Goal: Obtain resource: Download file/media

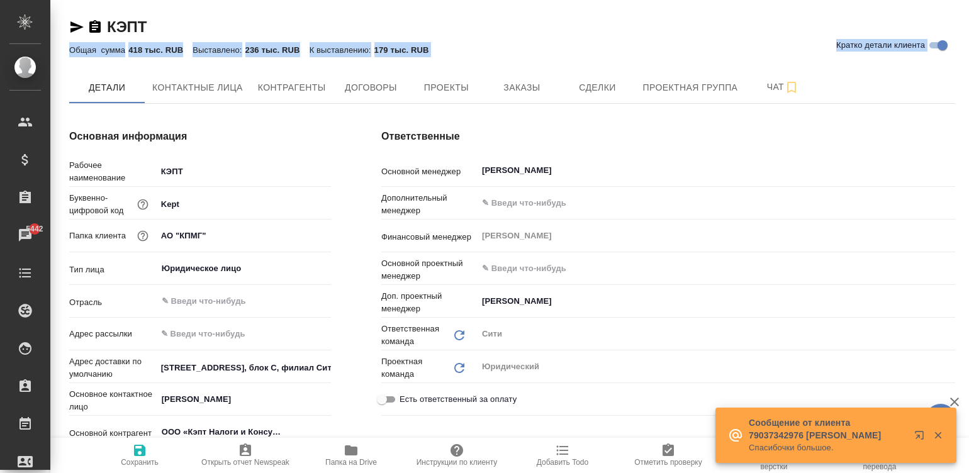
drag, startPoint x: 133, startPoint y: 66, endPoint x: 186, endPoint y: 4, distance: 81.7
click at [372, 82] on span "Договоры" at bounding box center [370, 88] width 60 height 16
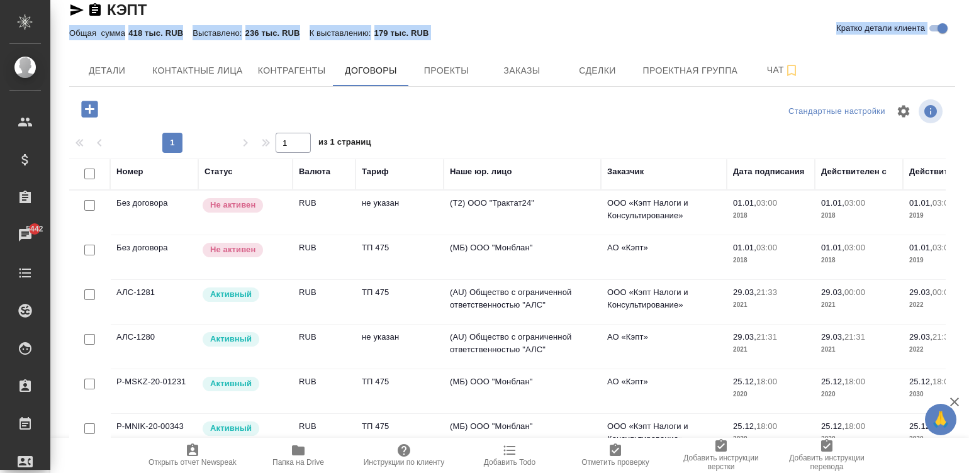
scroll to position [28, 0]
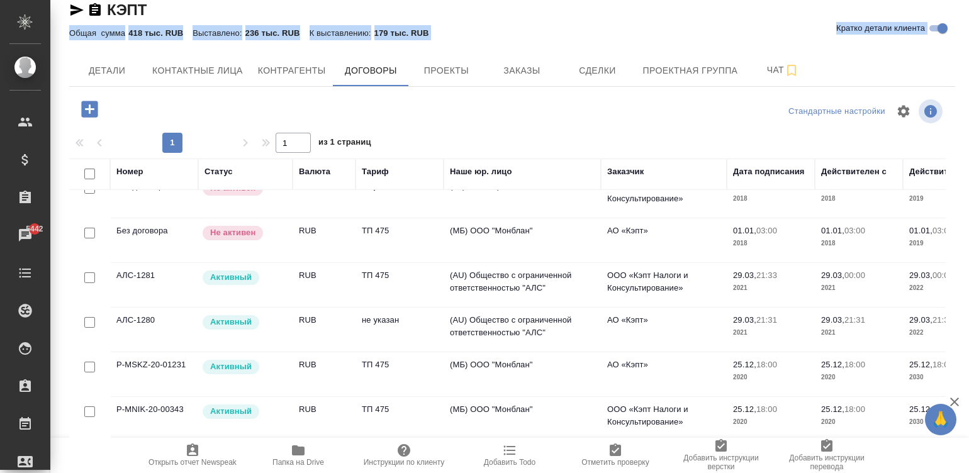
click at [501, 218] on td "(МБ) ООО "Монблан"" at bounding box center [522, 196] width 157 height 44
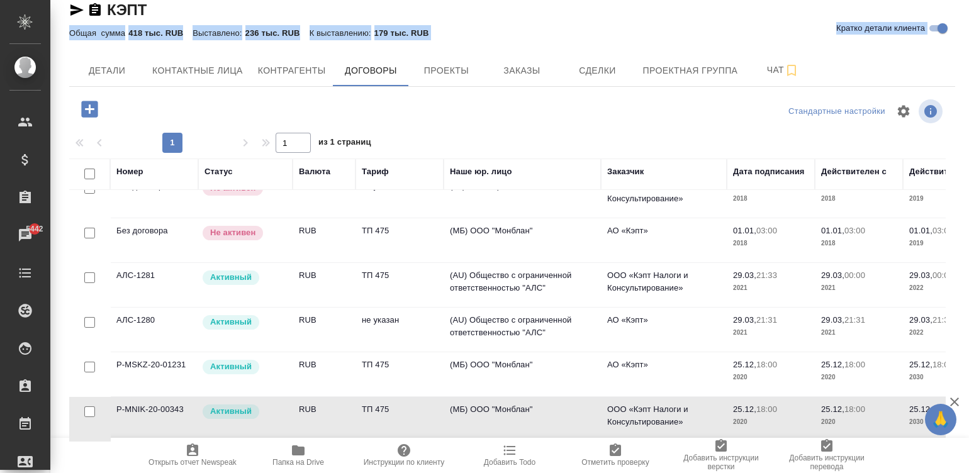
click at [501, 218] on td "(МБ) ООО "Монблан"" at bounding box center [522, 196] width 157 height 44
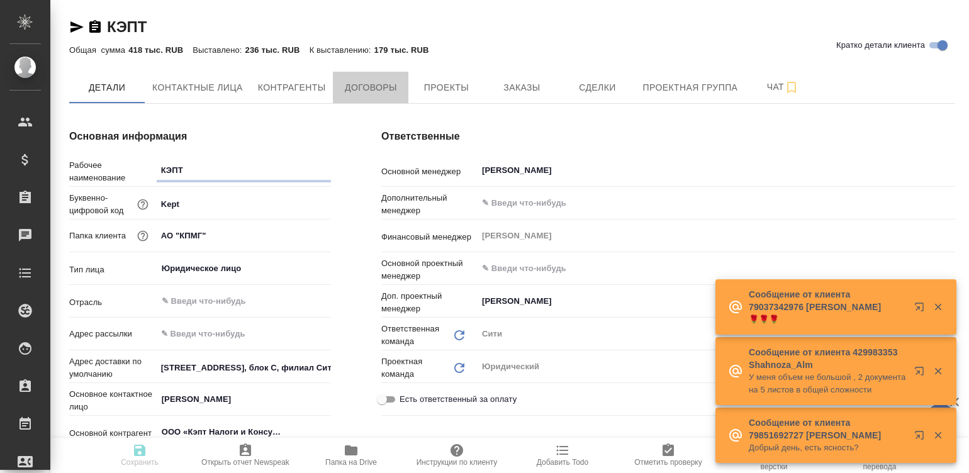
click at [372, 86] on span "Договоры" at bounding box center [370, 88] width 60 height 16
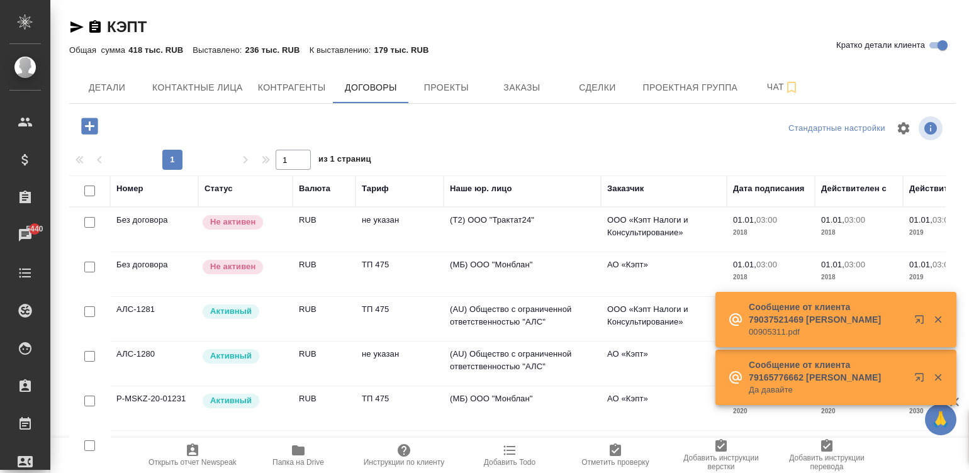
scroll to position [28, 0]
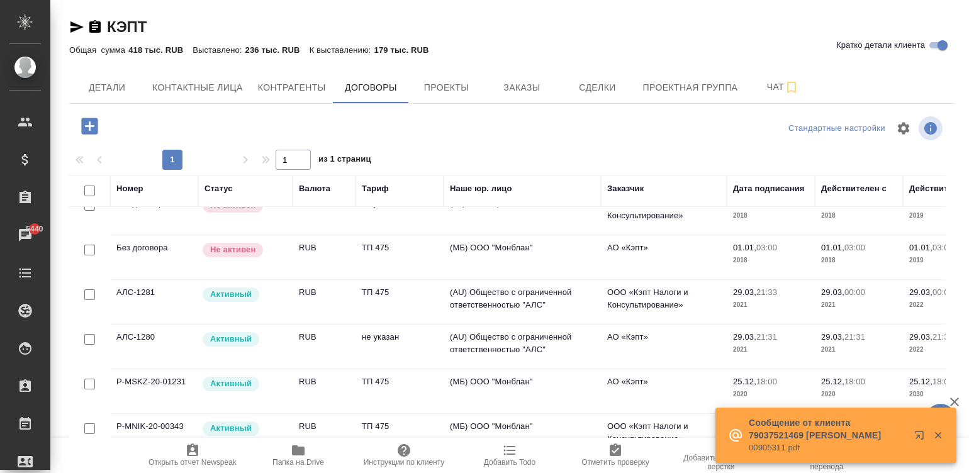
click at [500, 235] on td "(МБ) ООО "Монблан"" at bounding box center [522, 213] width 157 height 44
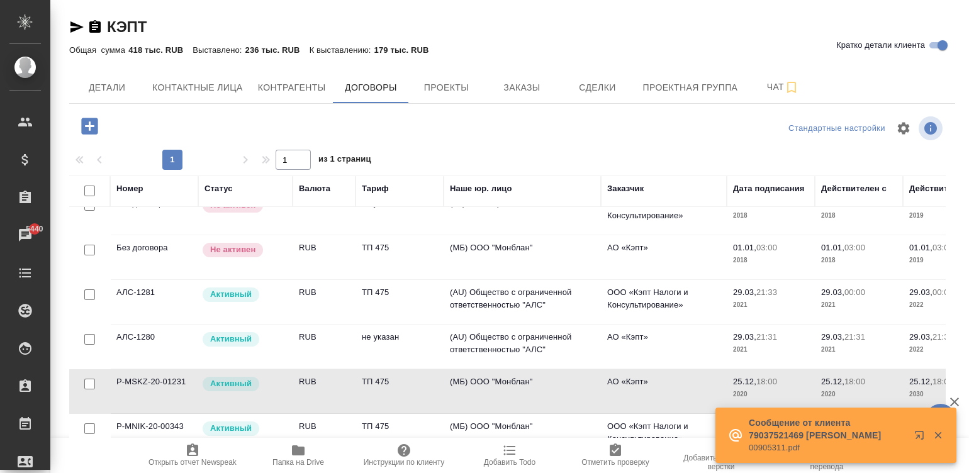
click at [500, 235] on td "(МБ) ООО "Монблан"" at bounding box center [522, 213] width 157 height 44
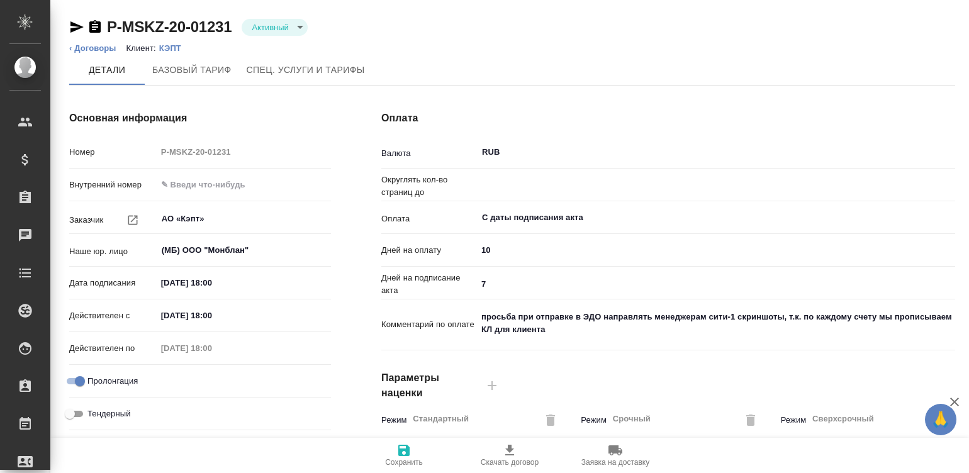
type input "0.5"
type input "ТП 475"
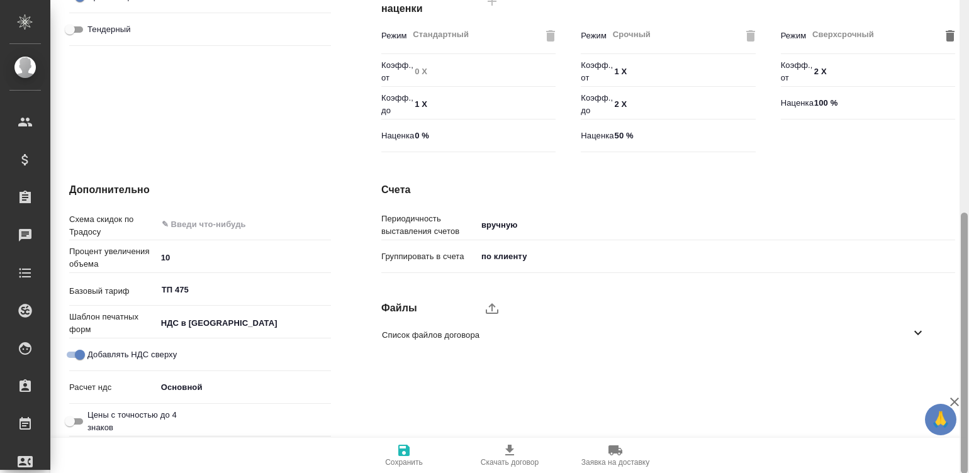
click at [963, 355] on div at bounding box center [964, 237] width 9 height 474
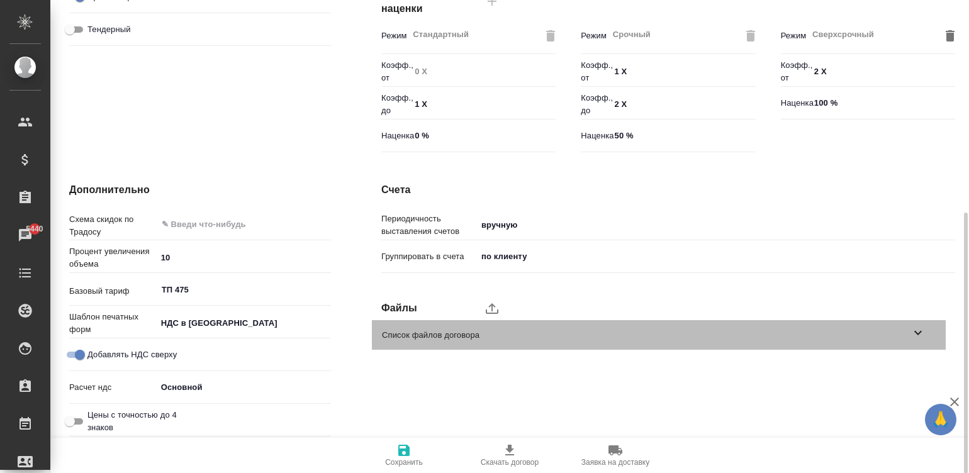
click at [738, 327] on div "Список файлов договора" at bounding box center [659, 335] width 574 height 30
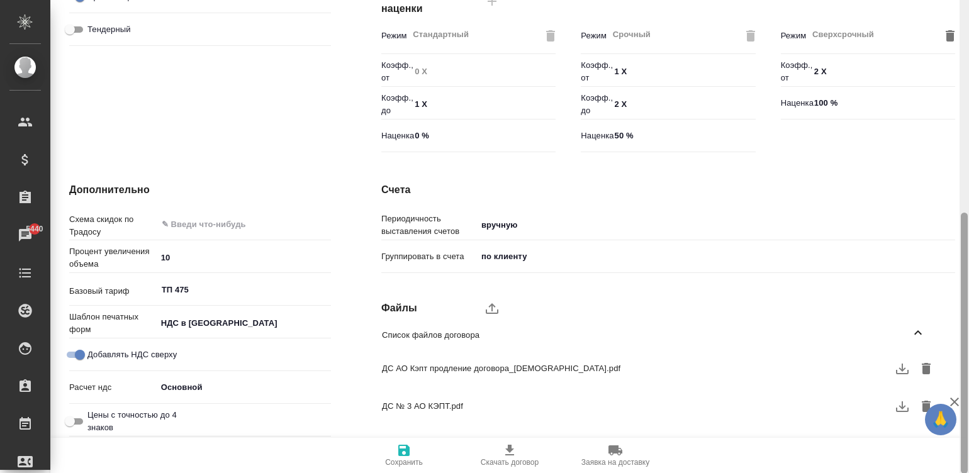
drag, startPoint x: 963, startPoint y: 302, endPoint x: 970, endPoint y: 337, distance: 35.3
click at [968, 337] on html "🙏 .cls-1 fill:#fff; AWATERA Малинина Мария m.malinina Клиенты Спецификации Зака…" at bounding box center [484, 236] width 969 height 473
click at [897, 411] on icon "button" at bounding box center [902, 406] width 13 height 11
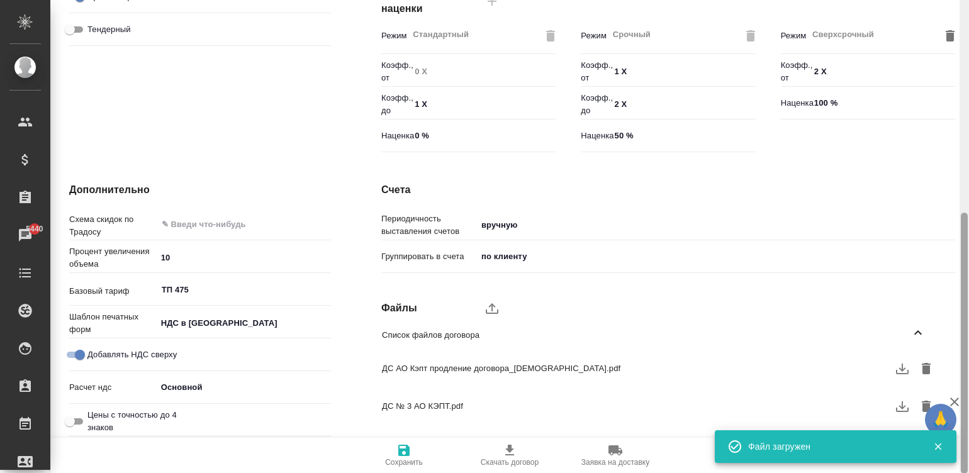
scroll to position [0, 0]
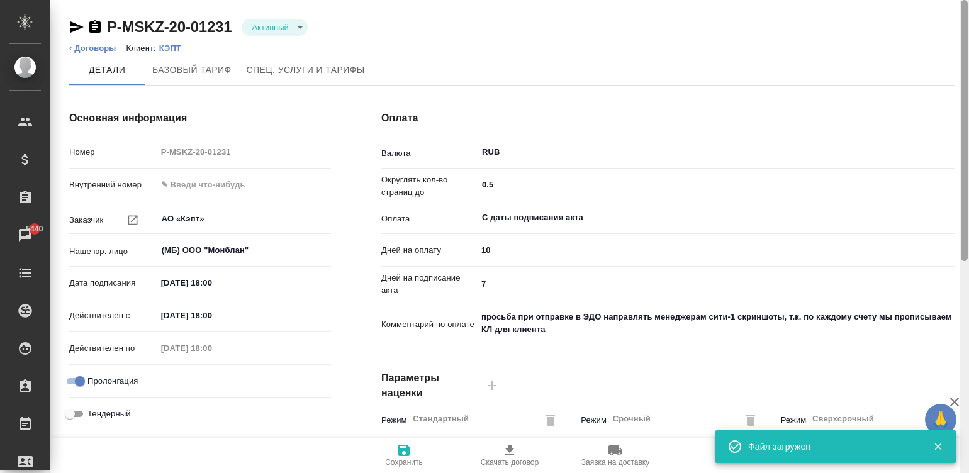
click at [966, 17] on div at bounding box center [964, 237] width 9 height 474
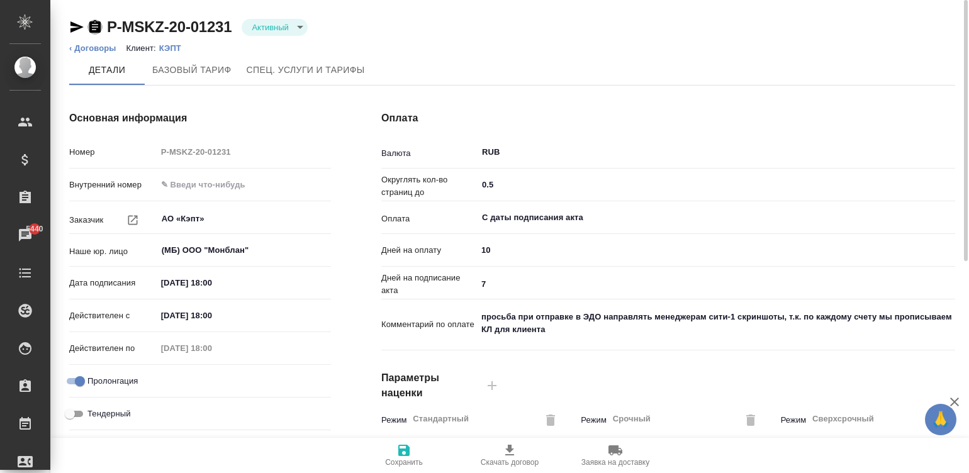
click at [94, 22] on icon "button" at bounding box center [94, 26] width 11 height 13
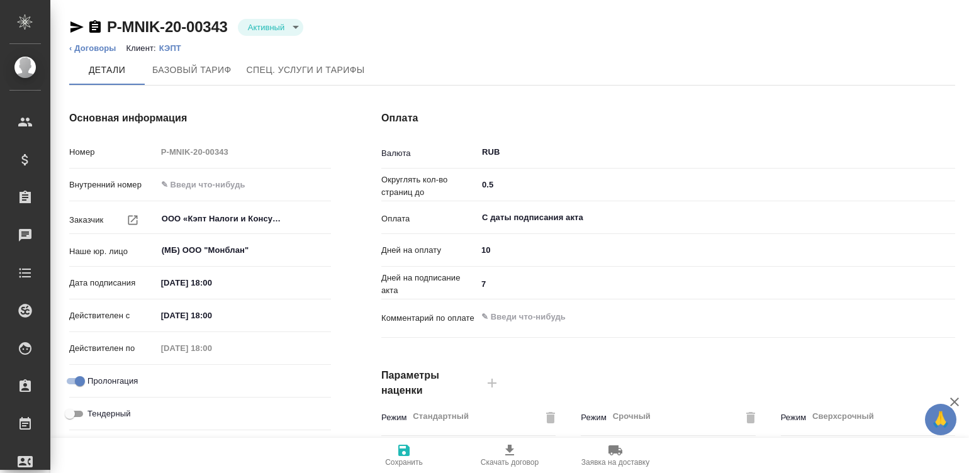
type input "ТП 475"
click at [93, 22] on icon "button" at bounding box center [94, 26] width 11 height 13
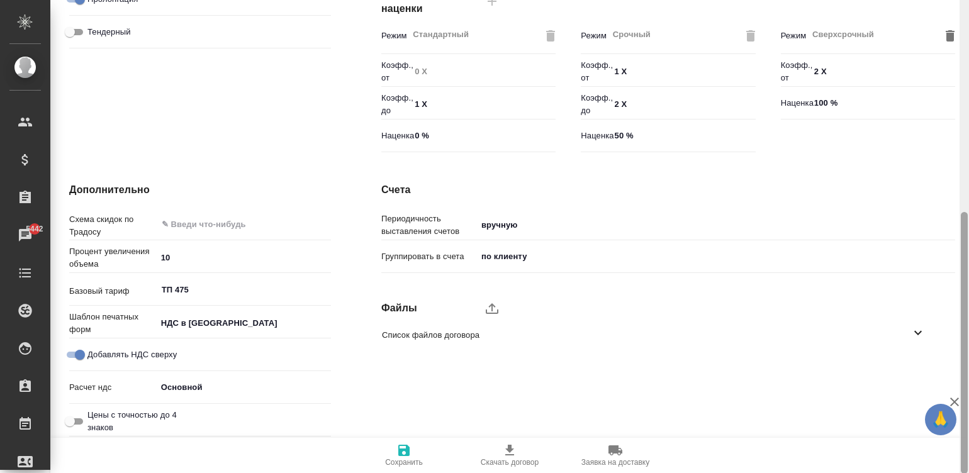
click at [968, 362] on div at bounding box center [964, 237] width 9 height 474
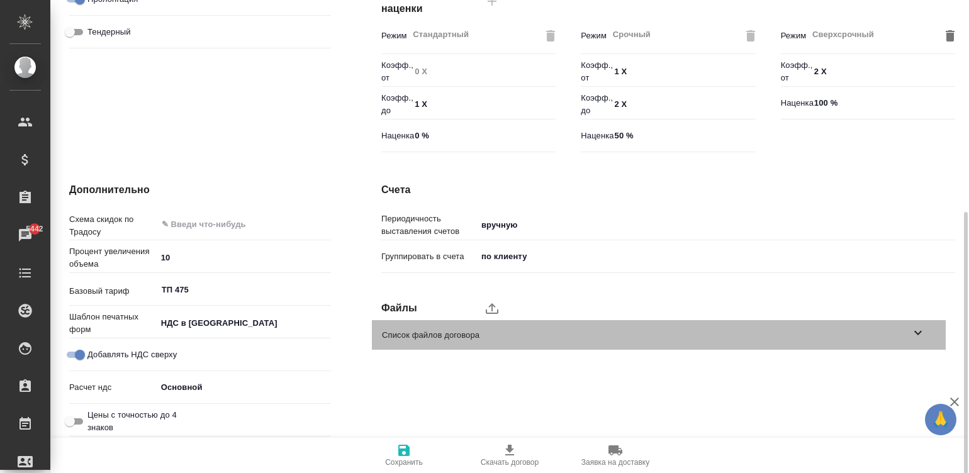
click at [909, 339] on span "Список файлов договора" at bounding box center [646, 335] width 529 height 13
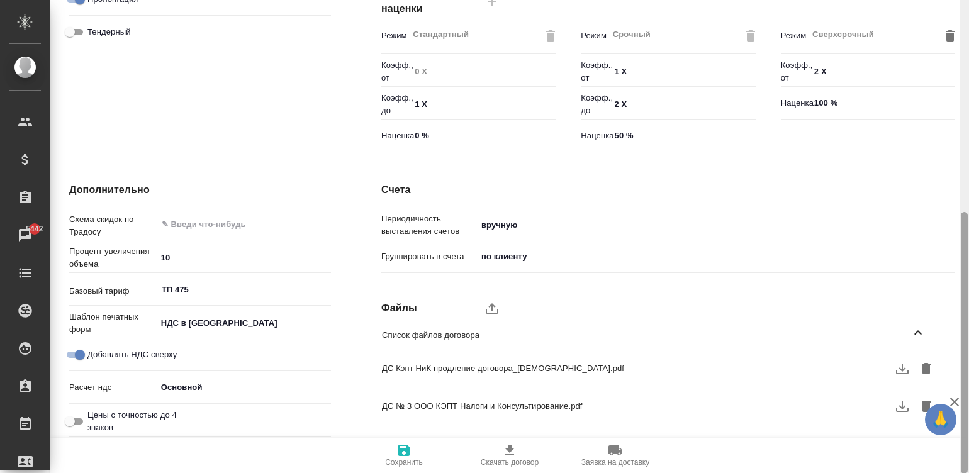
drag, startPoint x: 963, startPoint y: 339, endPoint x: 970, endPoint y: 381, distance: 42.1
click at [968, 381] on html "🙏 .cls-1 fill:#fff; AWATERA Малинина Мария m.malinina Клиенты Спецификации Зака…" at bounding box center [484, 236] width 969 height 473
click at [579, 362] on span "ДС Кэпт НиК продление договора_2022.pdf" at bounding box center [649, 368] width 534 height 13
click at [898, 364] on icon "button" at bounding box center [902, 368] width 15 height 15
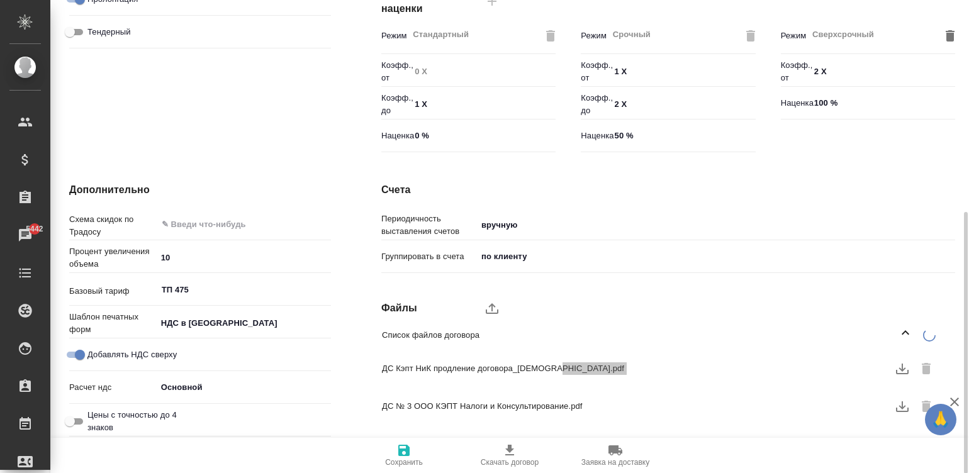
type textarea "x"
